Goal: Check status: Check status

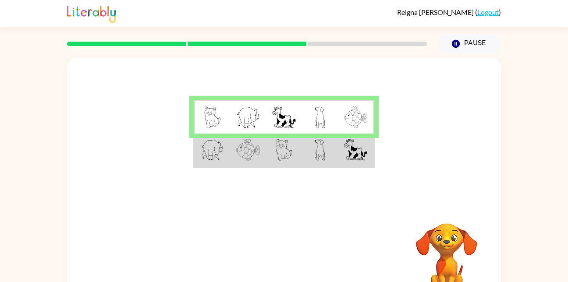
click at [271, 155] on td at bounding box center [284, 151] width 36 height 34
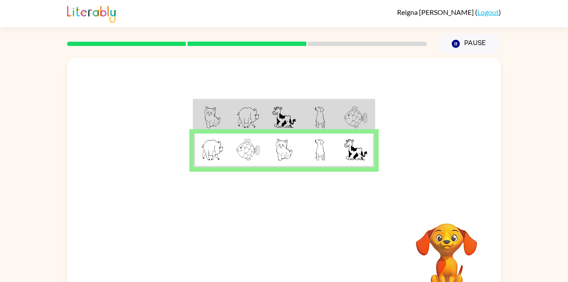
click at [215, 145] on img at bounding box center [212, 150] width 23 height 22
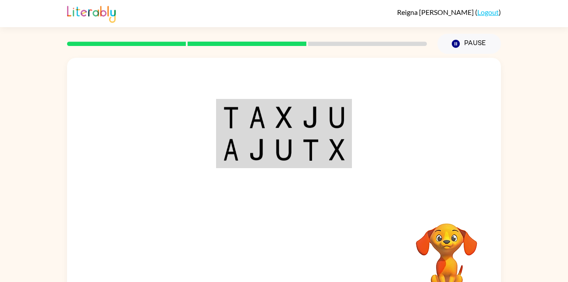
click at [297, 107] on td at bounding box center [310, 117] width 27 height 34
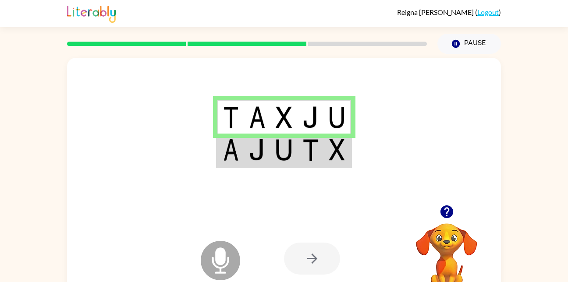
click at [247, 158] on td at bounding box center [257, 151] width 27 height 34
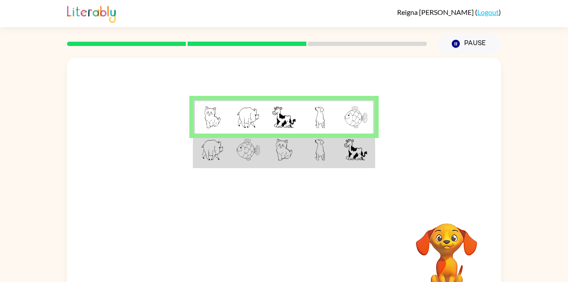
click at [348, 162] on td at bounding box center [356, 151] width 36 height 34
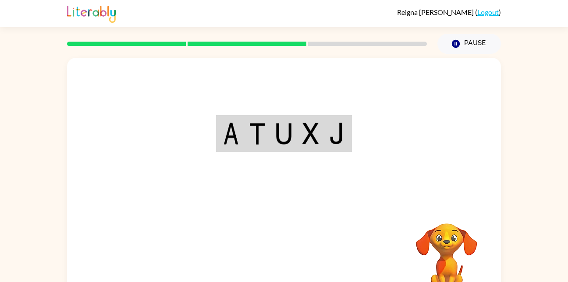
click at [289, 226] on div "Your browser must support playing .mp4 files to use Literably. Please try using…" at bounding box center [284, 183] width 434 height 250
click at [374, 118] on div at bounding box center [284, 131] width 434 height 147
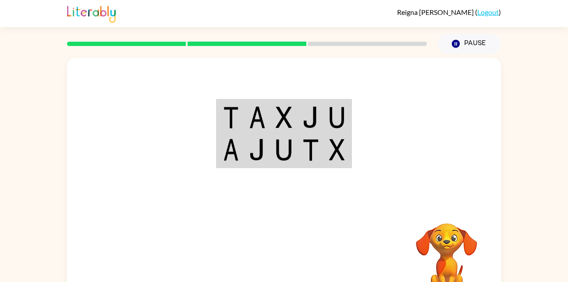
click at [242, 111] on td at bounding box center [230, 117] width 27 height 34
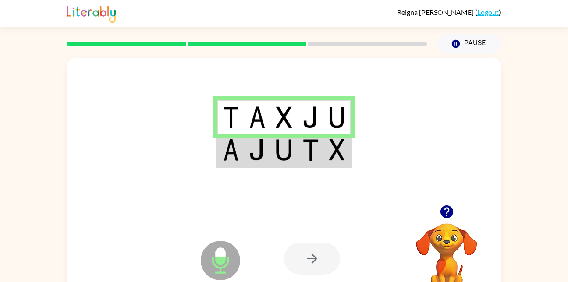
click at [278, 137] on td at bounding box center [284, 151] width 27 height 34
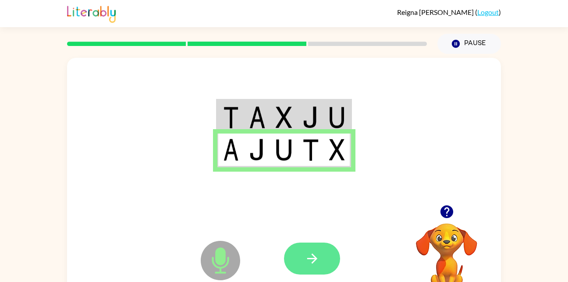
click at [311, 264] on icon "button" at bounding box center [311, 258] width 15 height 15
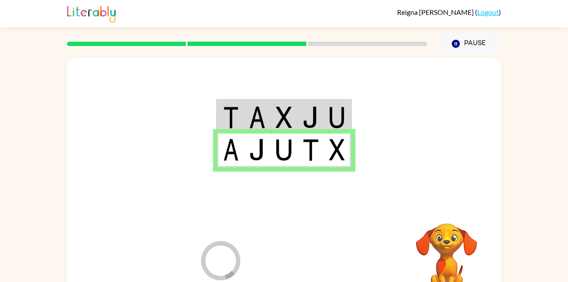
click at [308, 250] on div at bounding box center [348, 258] width 129 height 99
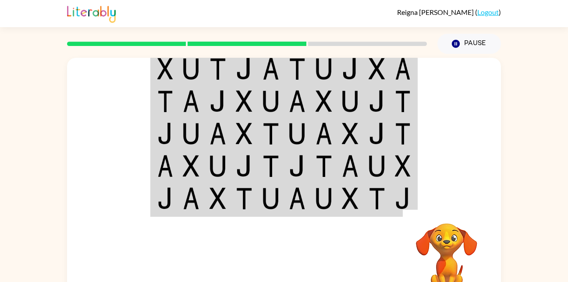
drag, startPoint x: 567, startPoint y: 113, endPoint x: 562, endPoint y: 176, distance: 63.2
click at [562, 176] on div "Your browser must support playing .mp4 files to use Literably. Please try using…" at bounding box center [284, 181] width 568 height 254
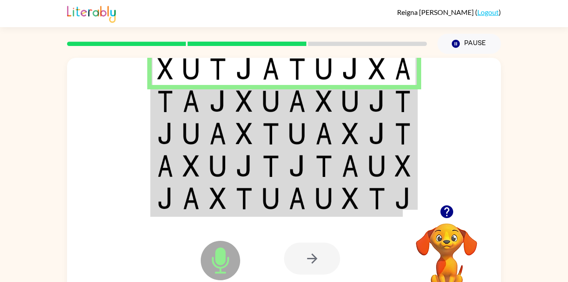
click at [364, 76] on td at bounding box center [377, 69] width 27 height 34
click at [353, 106] on img at bounding box center [350, 101] width 17 height 22
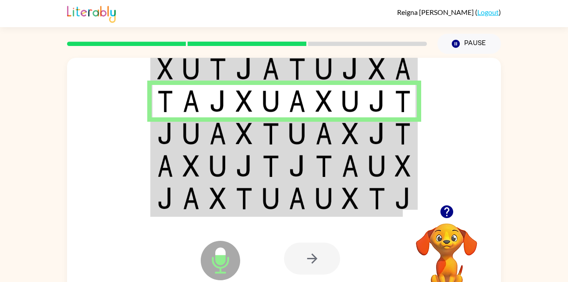
click at [291, 127] on img at bounding box center [297, 134] width 17 height 22
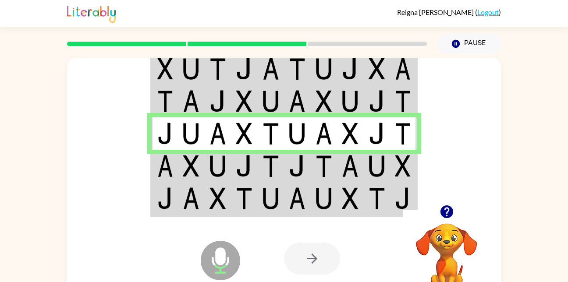
click at [377, 158] on img at bounding box center [376, 166] width 17 height 22
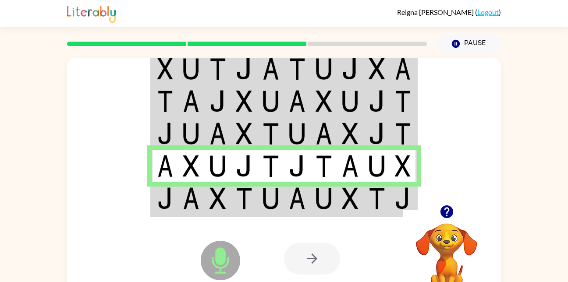
click at [345, 203] on img at bounding box center [350, 198] width 17 height 22
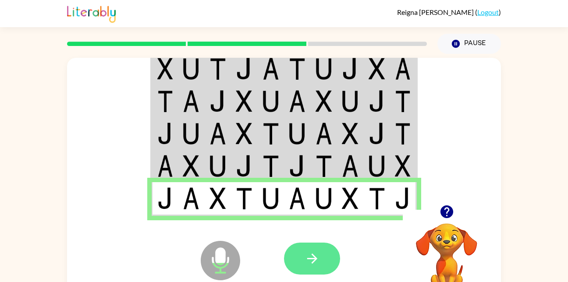
click at [297, 261] on button "button" at bounding box center [312, 259] width 56 height 32
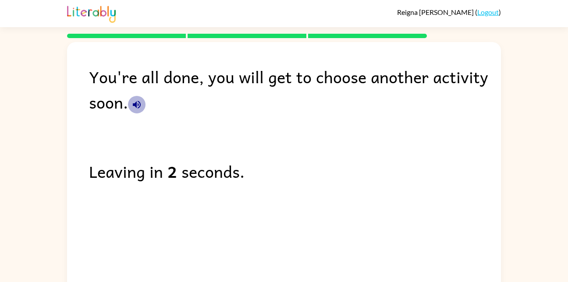
click at [135, 104] on icon "button" at bounding box center [137, 105] width 8 height 8
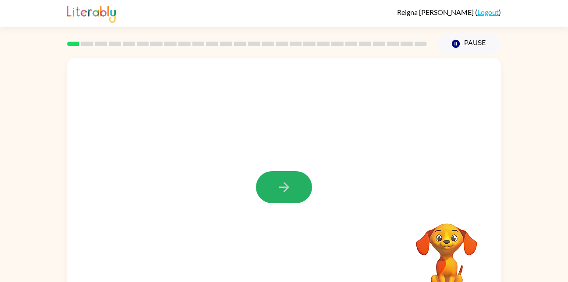
click at [274, 193] on button "button" at bounding box center [284, 187] width 56 height 32
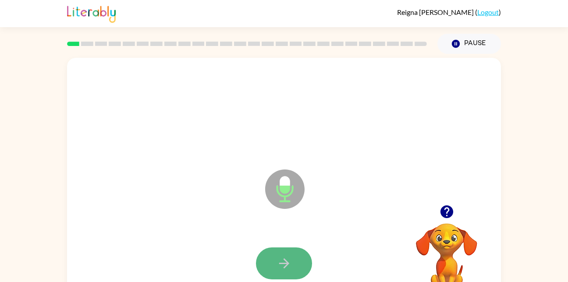
click at [282, 274] on button "button" at bounding box center [284, 263] width 56 height 32
click at [285, 260] on icon "button" at bounding box center [284, 263] width 10 height 10
click at [272, 255] on button "button" at bounding box center [284, 263] width 56 height 32
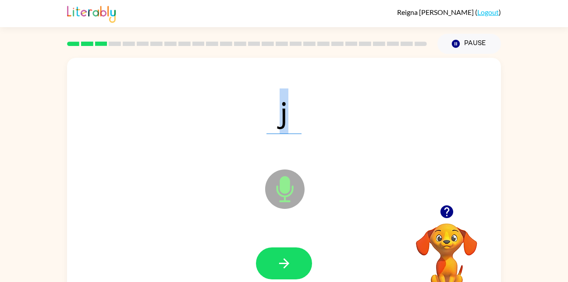
scroll to position [26, 0]
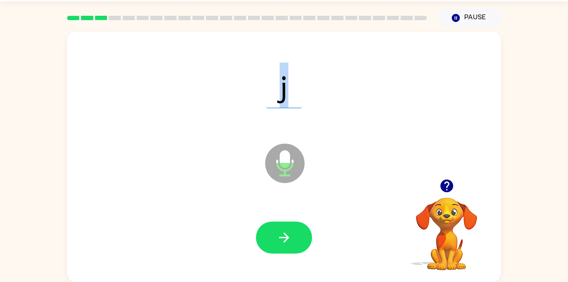
drag, startPoint x: 272, startPoint y: 255, endPoint x: 270, endPoint y: 289, distance: 34.2
click at [287, 251] on button "button" at bounding box center [284, 238] width 56 height 32
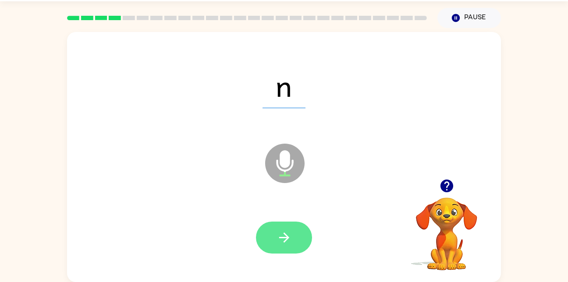
click at [287, 236] on icon "button" at bounding box center [284, 238] width 10 height 10
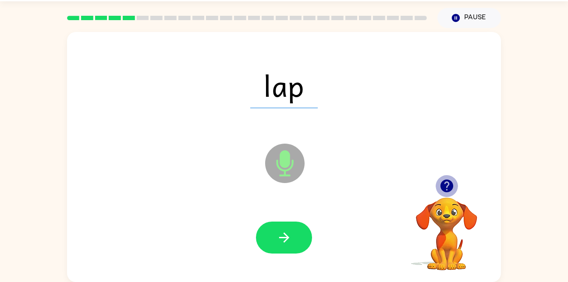
click at [444, 183] on icon "button" at bounding box center [446, 186] width 13 height 13
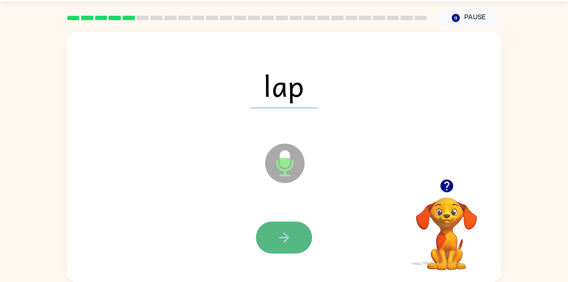
click at [273, 246] on button "button" at bounding box center [284, 238] width 56 height 32
click at [284, 230] on icon "button" at bounding box center [283, 237] width 15 height 15
click at [285, 243] on icon "button" at bounding box center [283, 237] width 15 height 15
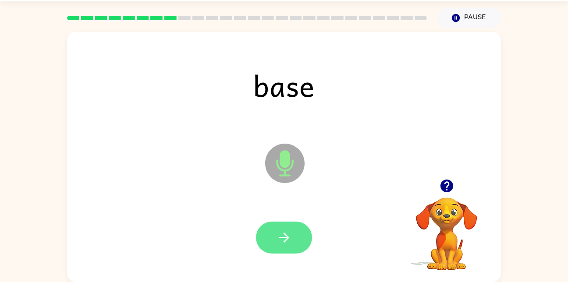
click at [281, 245] on icon "button" at bounding box center [283, 237] width 15 height 15
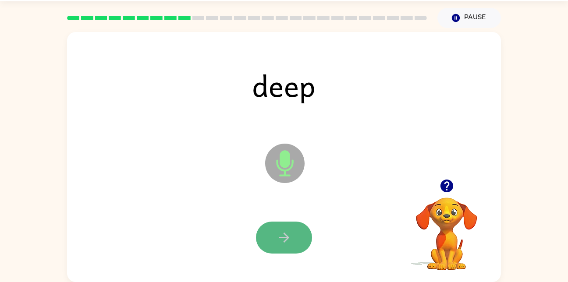
click at [285, 237] on icon "button" at bounding box center [284, 238] width 10 height 10
click at [286, 239] on icon "button" at bounding box center [284, 238] width 10 height 10
click at [285, 241] on icon "button" at bounding box center [284, 238] width 10 height 10
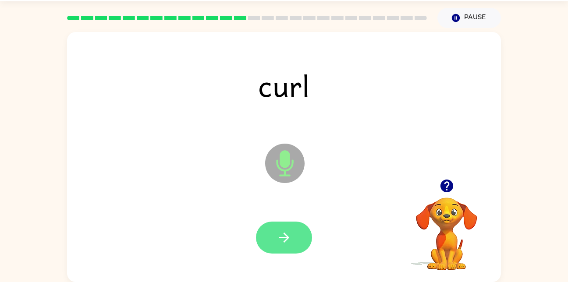
click at [281, 240] on icon "button" at bounding box center [283, 237] width 15 height 15
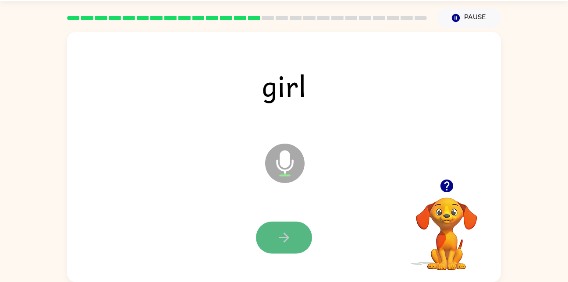
drag, startPoint x: 281, startPoint y: 240, endPoint x: 271, endPoint y: 235, distance: 10.8
click at [271, 235] on button "button" at bounding box center [284, 238] width 56 height 32
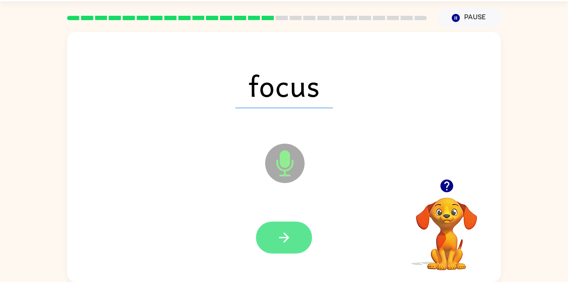
click at [285, 227] on button "button" at bounding box center [284, 238] width 56 height 32
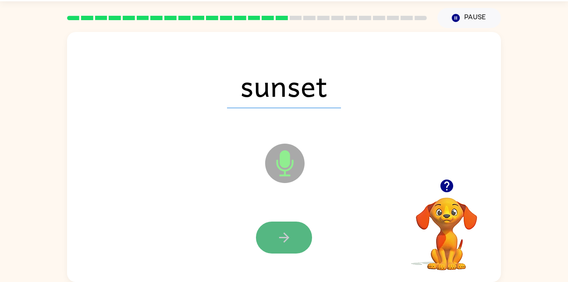
click at [277, 242] on icon "button" at bounding box center [283, 237] width 15 height 15
click at [275, 238] on button "button" at bounding box center [284, 238] width 56 height 32
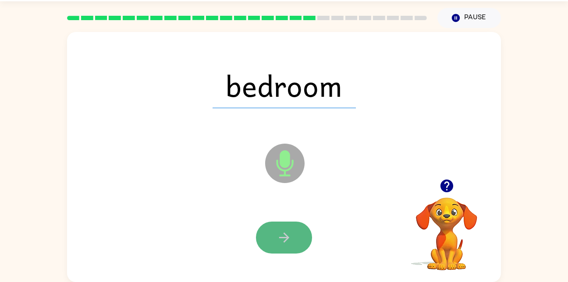
click at [287, 238] on icon "button" at bounding box center [284, 238] width 10 height 10
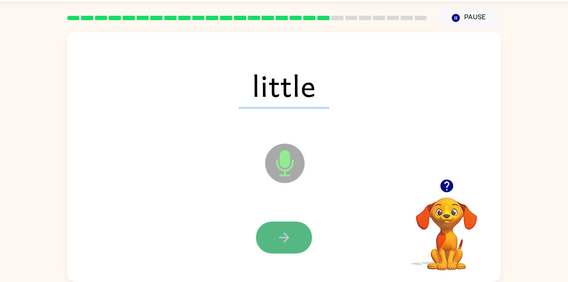
click at [281, 236] on icon "button" at bounding box center [283, 237] width 15 height 15
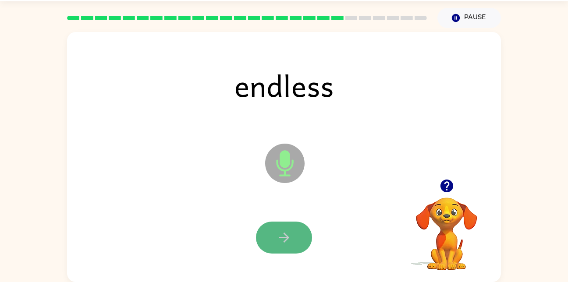
click at [299, 232] on button "button" at bounding box center [284, 238] width 56 height 32
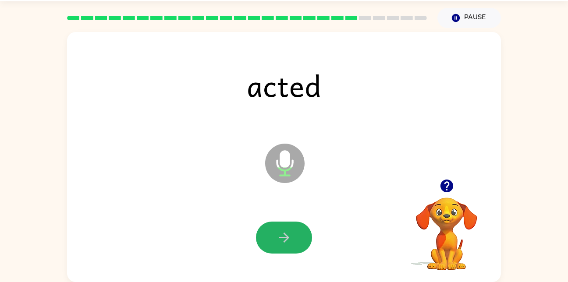
click at [299, 232] on button "button" at bounding box center [284, 238] width 56 height 32
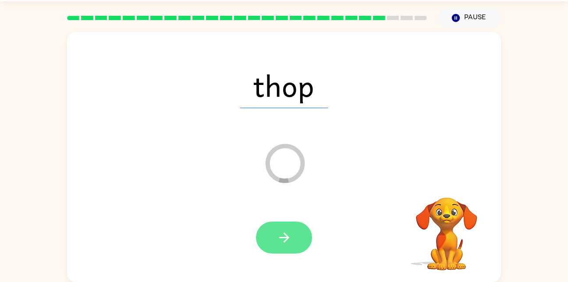
click at [272, 240] on button "button" at bounding box center [284, 238] width 56 height 32
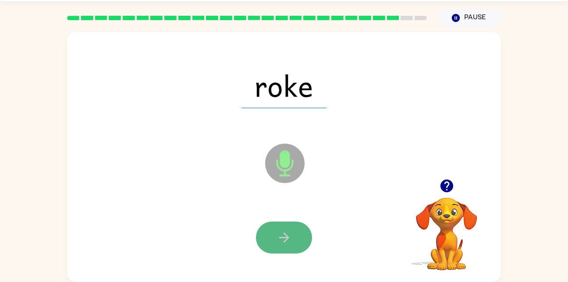
click at [283, 243] on icon "button" at bounding box center [283, 237] width 15 height 15
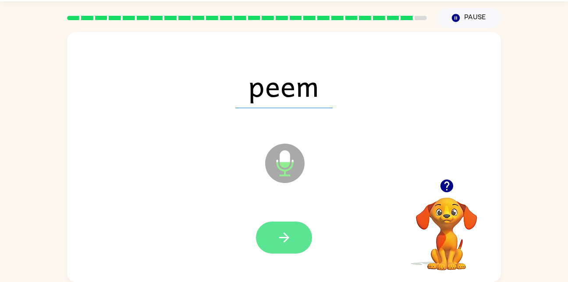
click at [285, 237] on icon "button" at bounding box center [284, 238] width 10 height 10
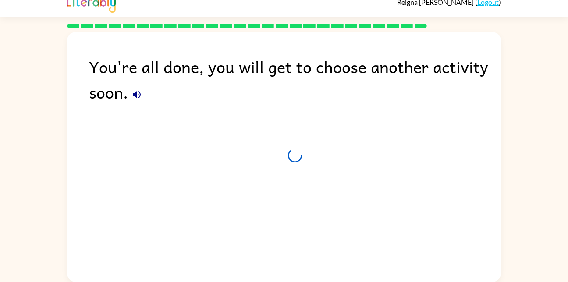
scroll to position [10, 0]
